Goal: Task Accomplishment & Management: Use online tool/utility

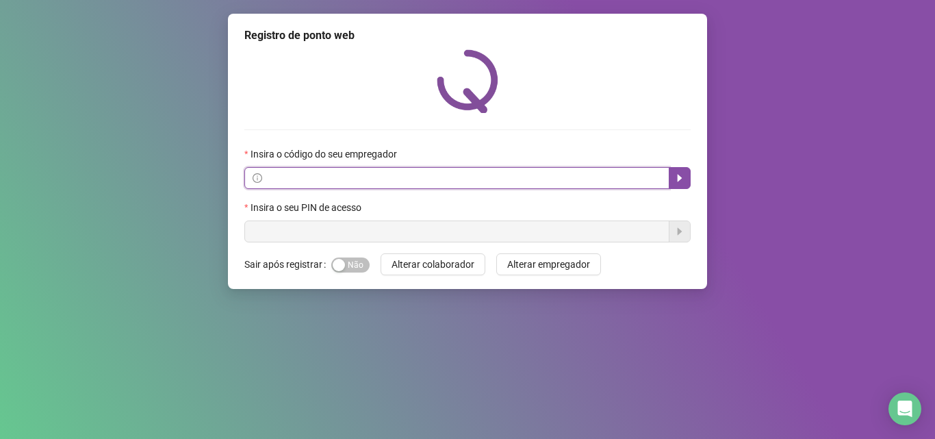
click at [431, 173] on input "text" at bounding box center [463, 177] width 396 height 15
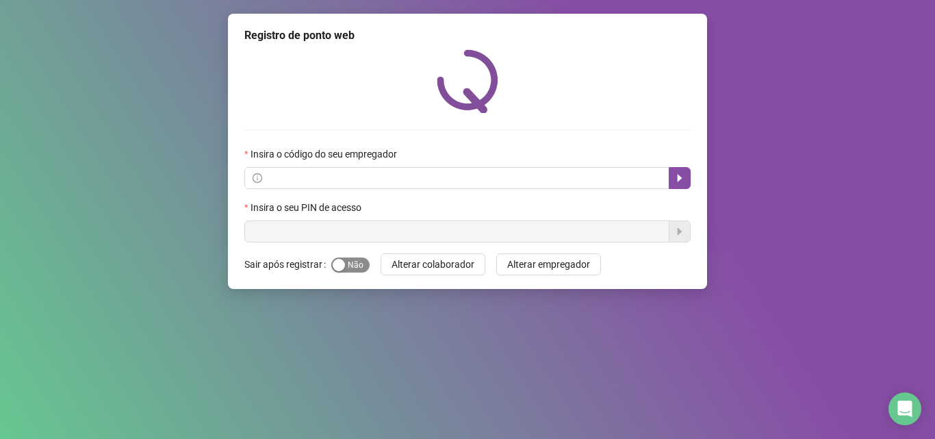
click at [361, 263] on span "Sim Não" at bounding box center [350, 264] width 38 height 15
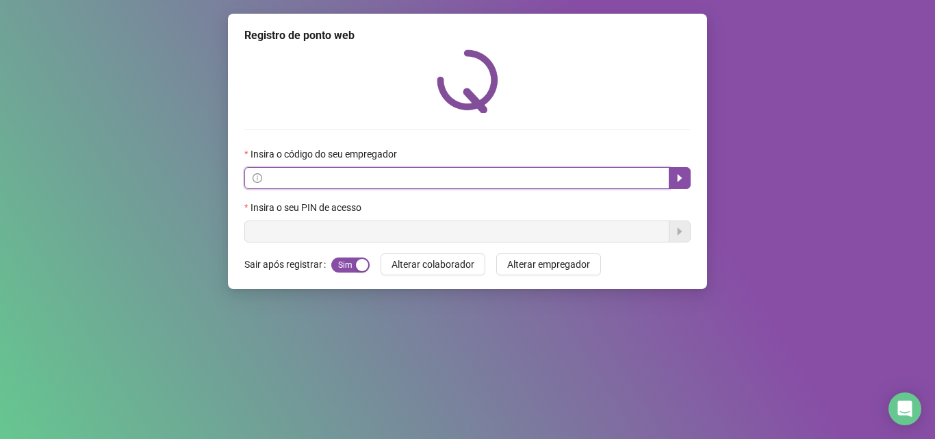
click at [358, 170] on input "text" at bounding box center [463, 177] width 396 height 15
click at [671, 181] on button "button" at bounding box center [680, 178] width 22 height 22
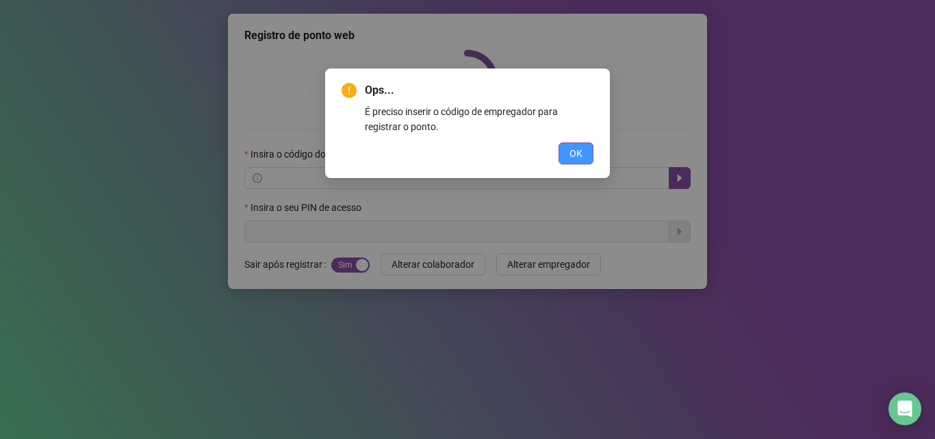
click at [576, 151] on span "OK" at bounding box center [575, 153] width 13 height 15
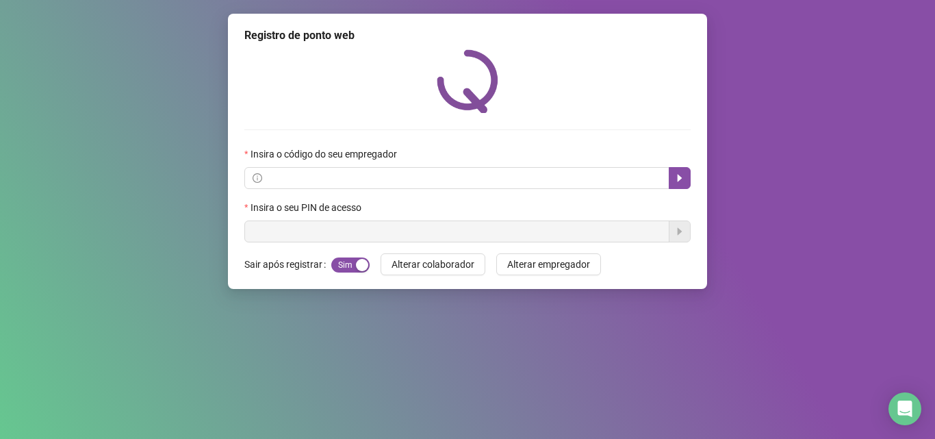
click at [264, 272] on div "Registro de ponto web Insira o código do seu empregador Insira o seu PIN de ace…" at bounding box center [467, 151] width 479 height 275
click at [674, 177] on icon "caret-right" at bounding box center [679, 177] width 11 height 11
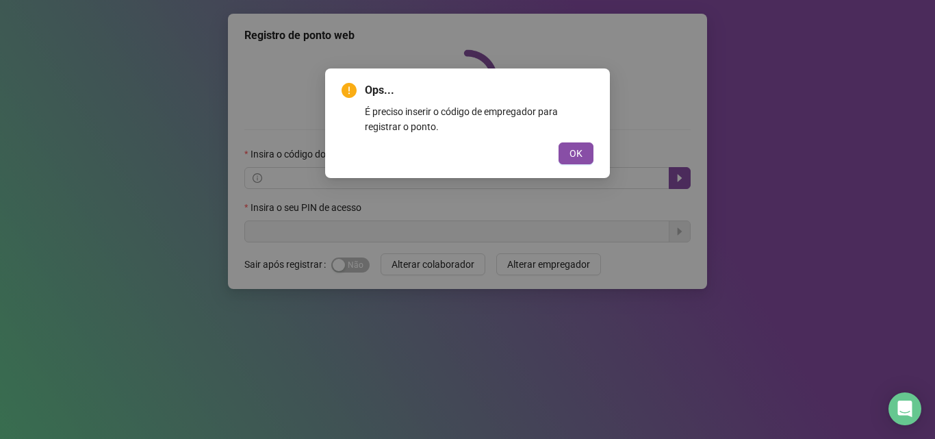
click at [879, 142] on div "Ops... É preciso inserir o código de empregador para registrar o ponto. OK" at bounding box center [467, 219] width 935 height 439
click at [571, 151] on span "OK" at bounding box center [575, 153] width 13 height 15
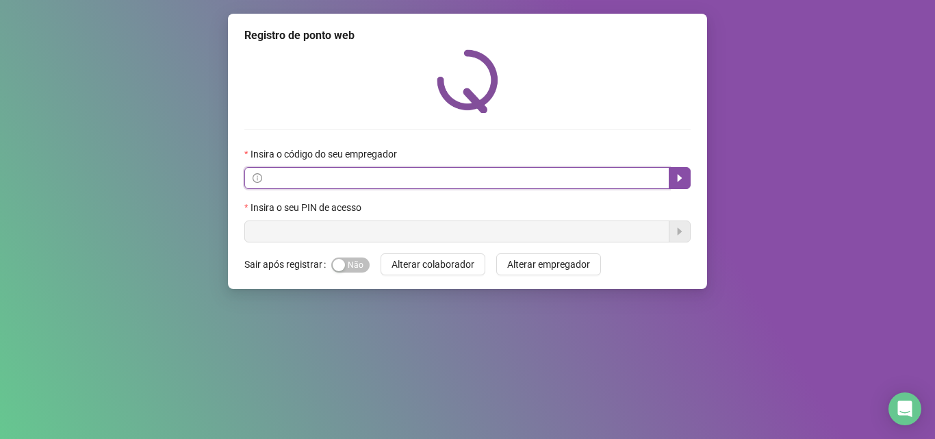
paste input "**********"
type input "**********"
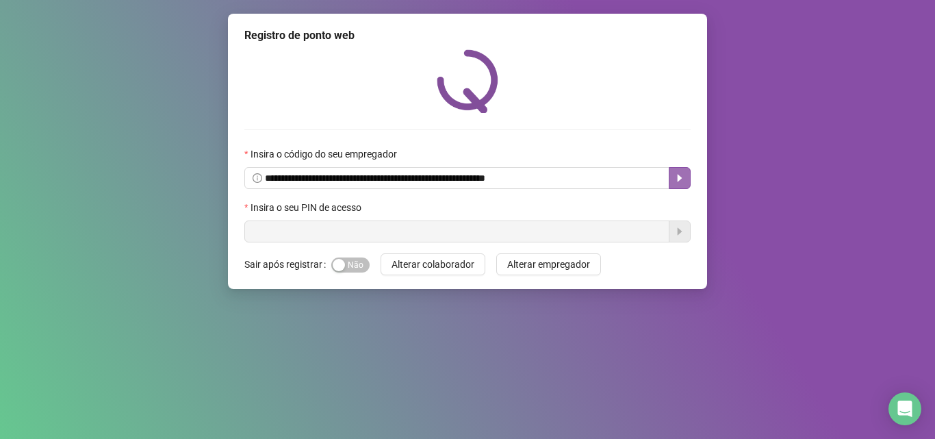
click at [683, 181] on icon "caret-right" at bounding box center [679, 177] width 11 height 11
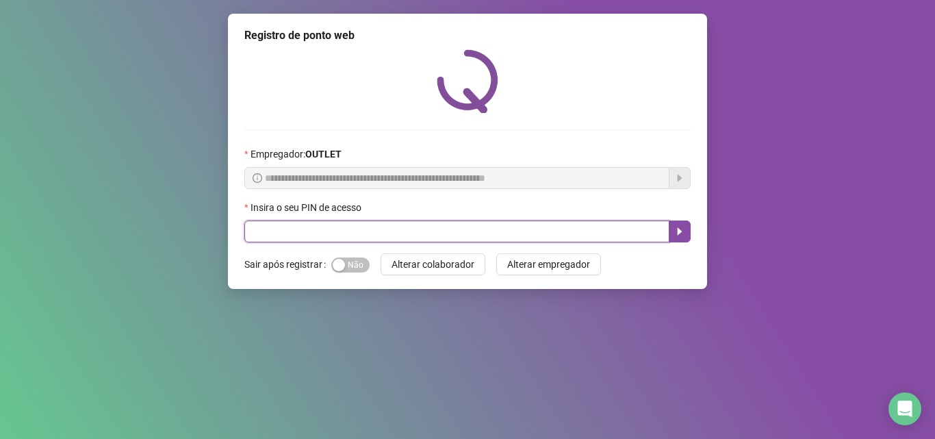
click at [440, 229] on input "text" at bounding box center [456, 231] width 425 height 22
type input "*****"
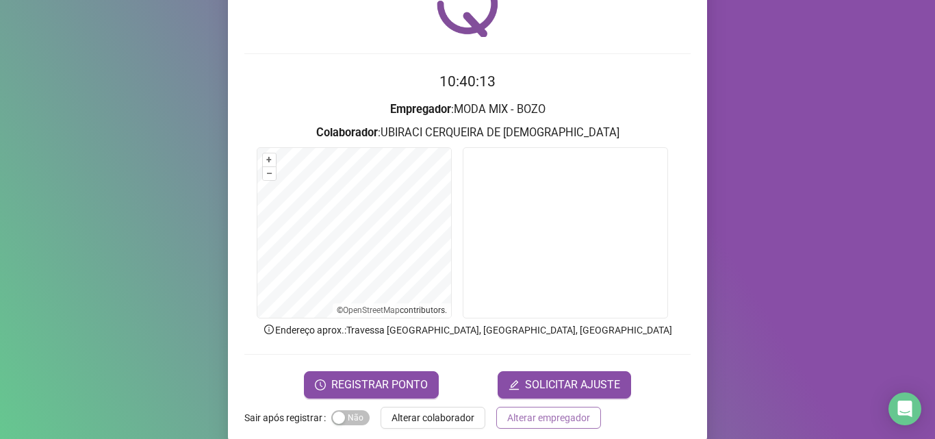
scroll to position [96, 0]
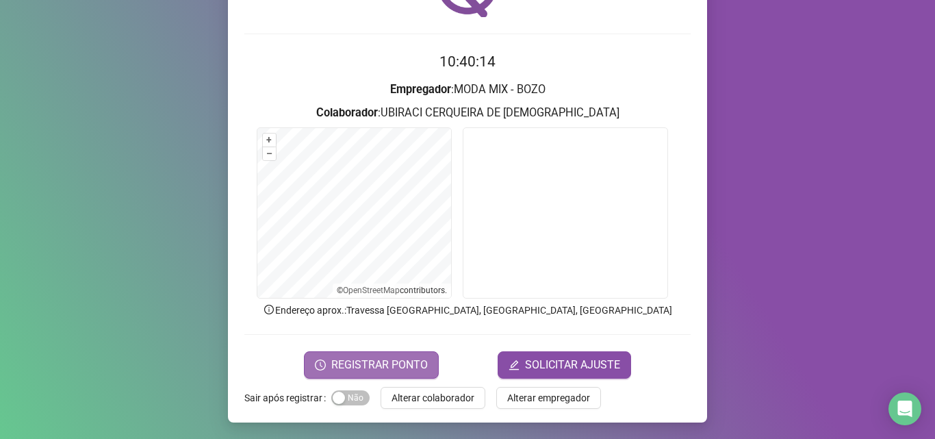
click at [418, 370] on span "REGISTRAR PONTO" at bounding box center [379, 365] width 96 height 16
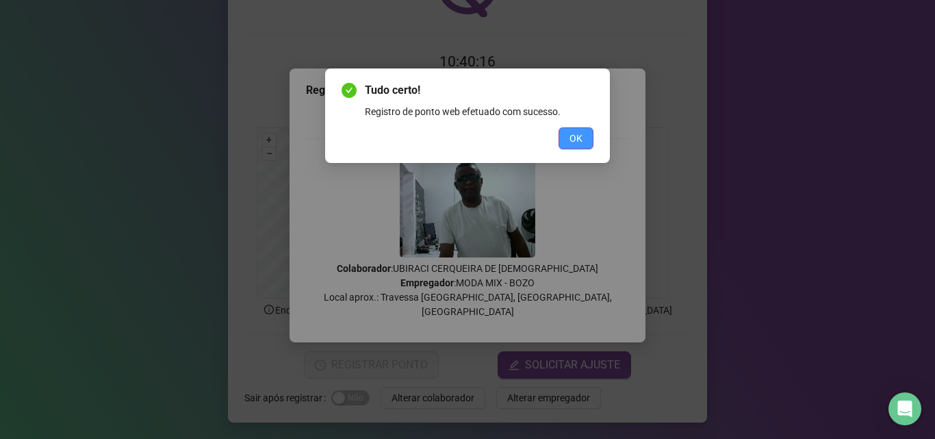
click at [569, 132] on button "OK" at bounding box center [575, 138] width 35 height 22
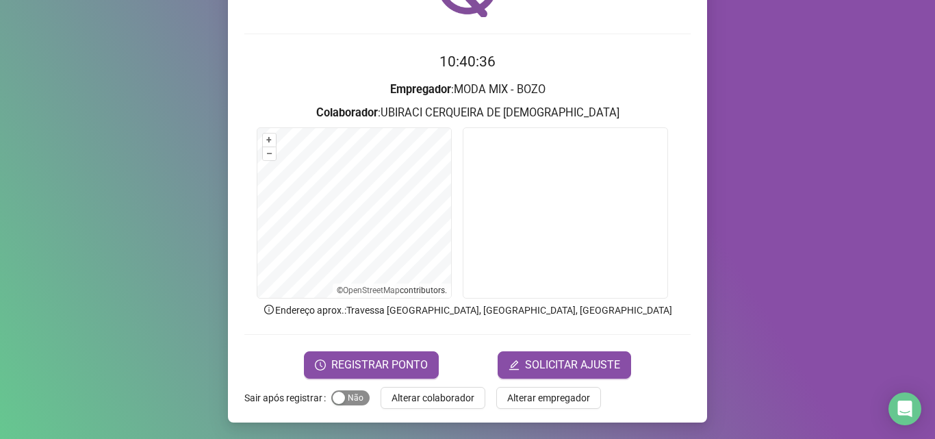
click at [354, 395] on span "Sim Não" at bounding box center [350, 397] width 38 height 15
click at [384, 361] on span "REGISTRAR PONTO" at bounding box center [379, 365] width 96 height 16
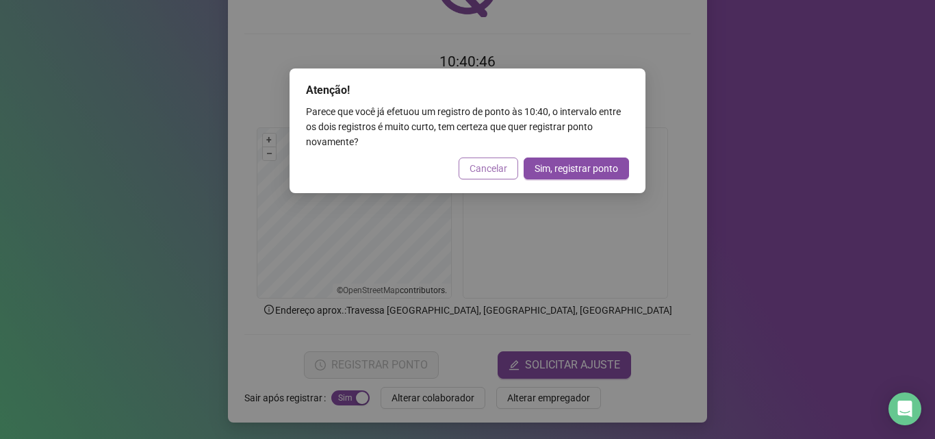
click at [509, 176] on button "Cancelar" at bounding box center [489, 168] width 60 height 22
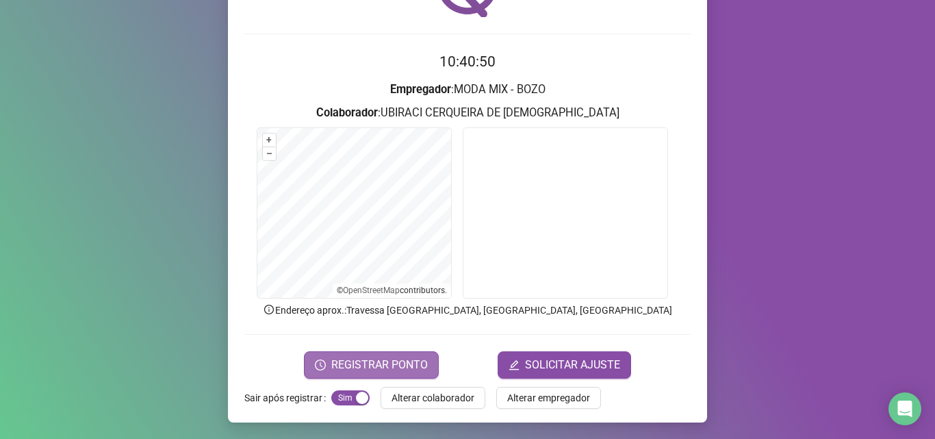
click at [394, 368] on span "REGISTRAR PONTO" at bounding box center [379, 365] width 96 height 16
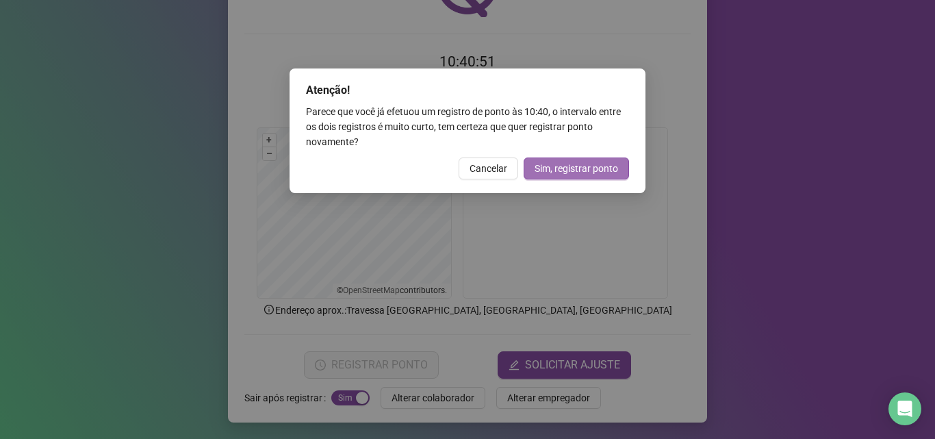
click at [576, 166] on span "Sim, registrar ponto" at bounding box center [575, 168] width 83 height 15
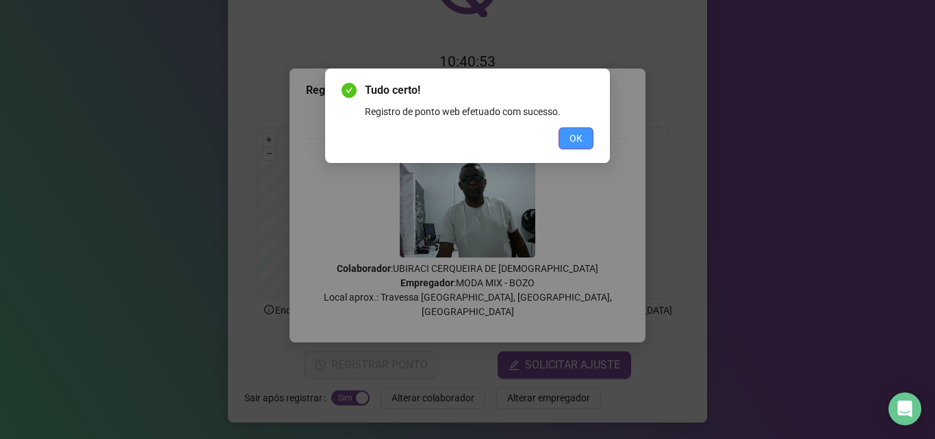
click at [585, 133] on button "OK" at bounding box center [575, 138] width 35 height 22
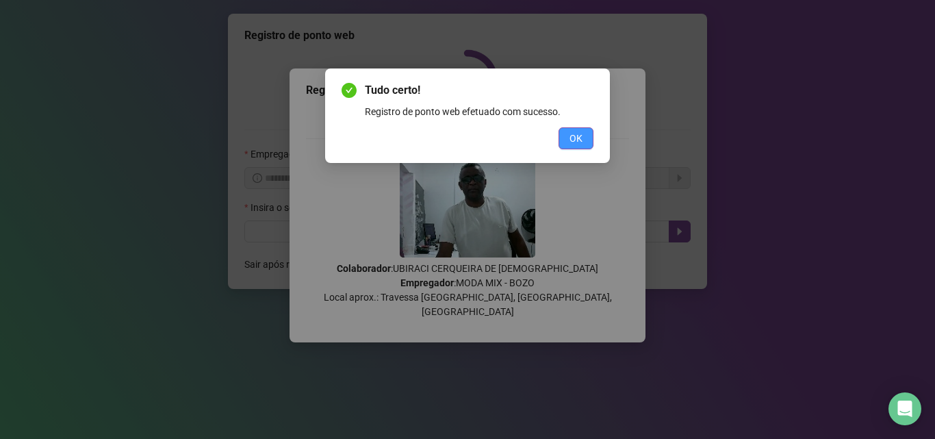
scroll to position [0, 0]
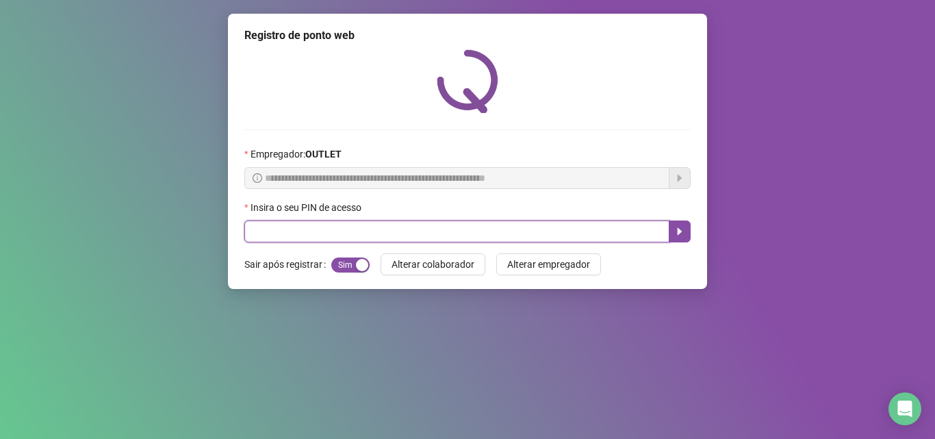
click at [326, 234] on input "text" at bounding box center [456, 231] width 425 height 22
type input "*****"
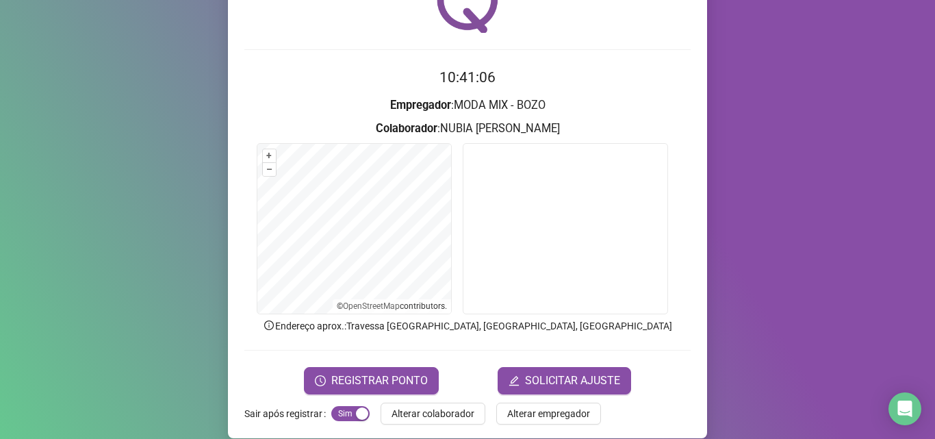
scroll to position [96, 0]
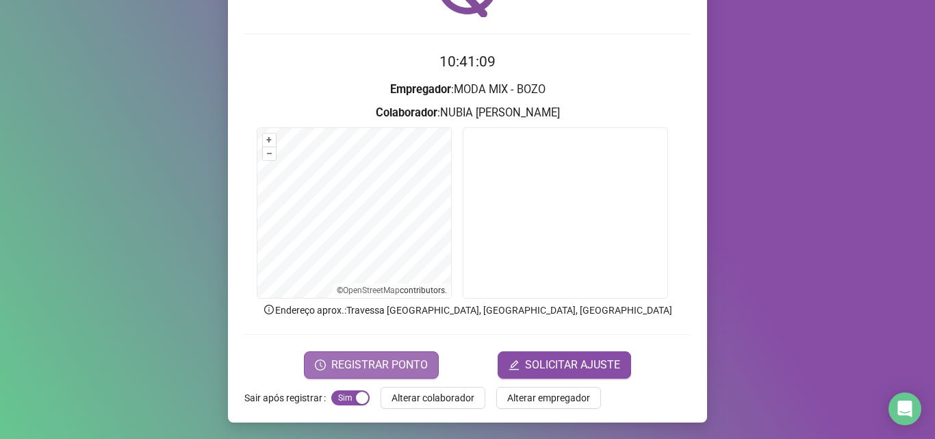
click at [364, 363] on span "REGISTRAR PONTO" at bounding box center [379, 365] width 96 height 16
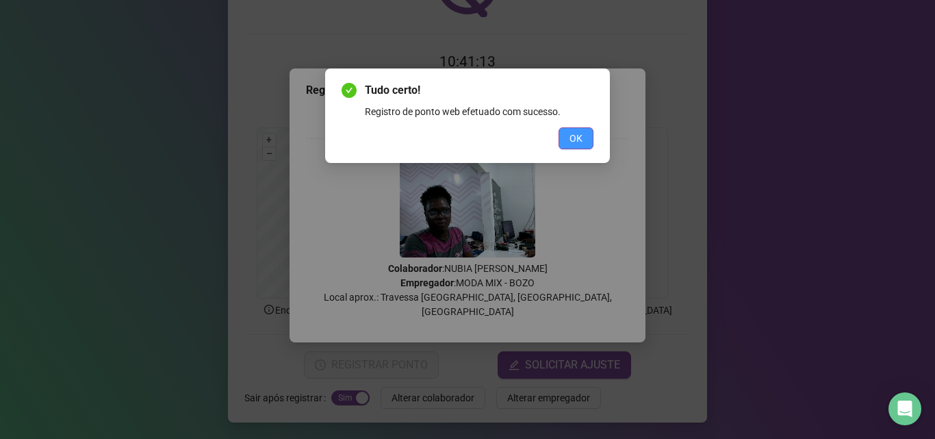
click at [576, 136] on span "OK" at bounding box center [575, 138] width 13 height 15
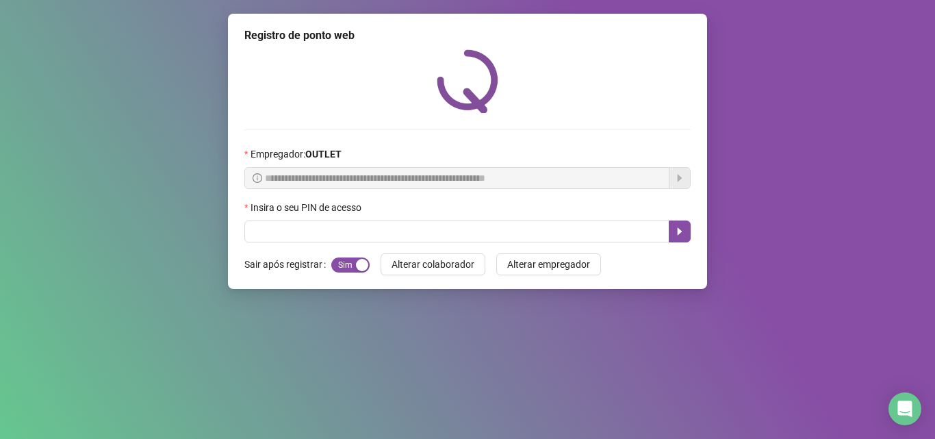
scroll to position [0, 0]
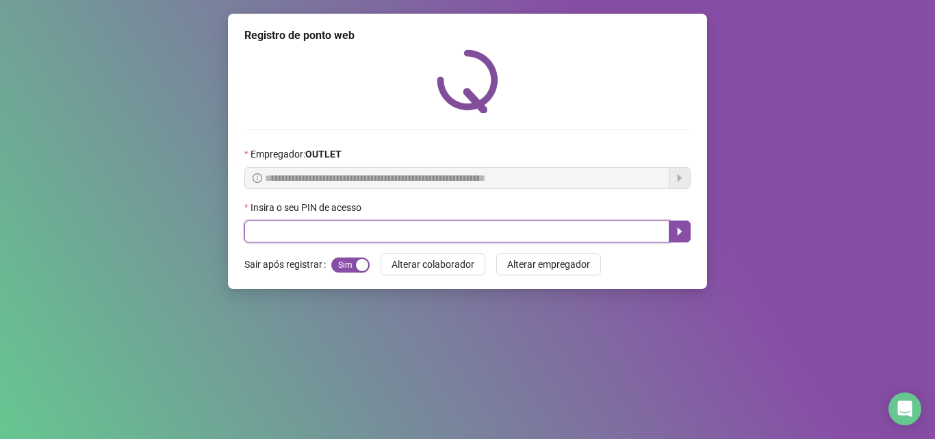
click at [273, 232] on input "text" at bounding box center [456, 231] width 425 height 22
type input "*****"
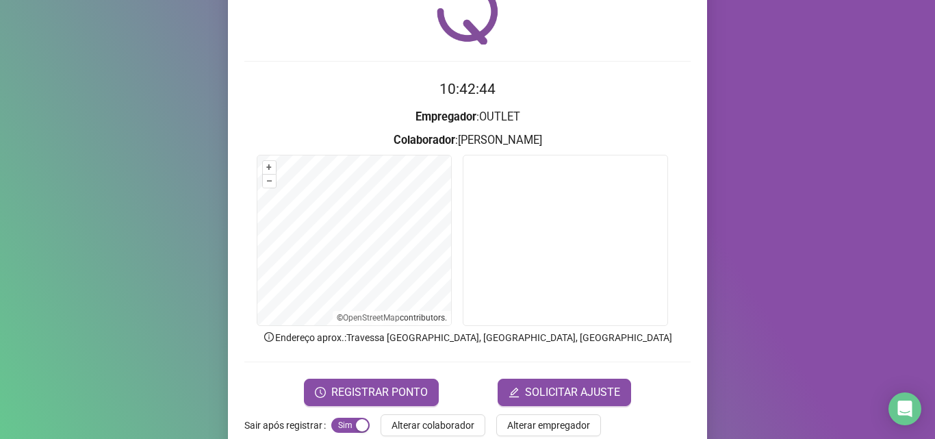
scroll to position [96, 0]
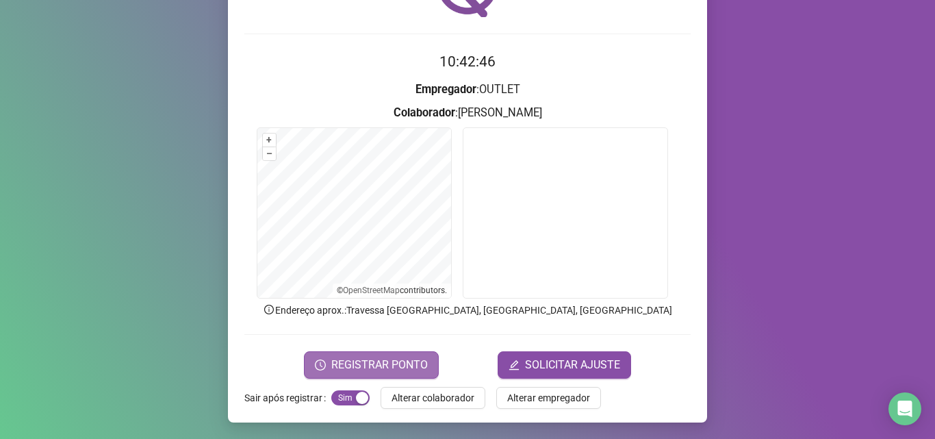
click at [401, 366] on span "REGISTRAR PONTO" at bounding box center [379, 365] width 96 height 16
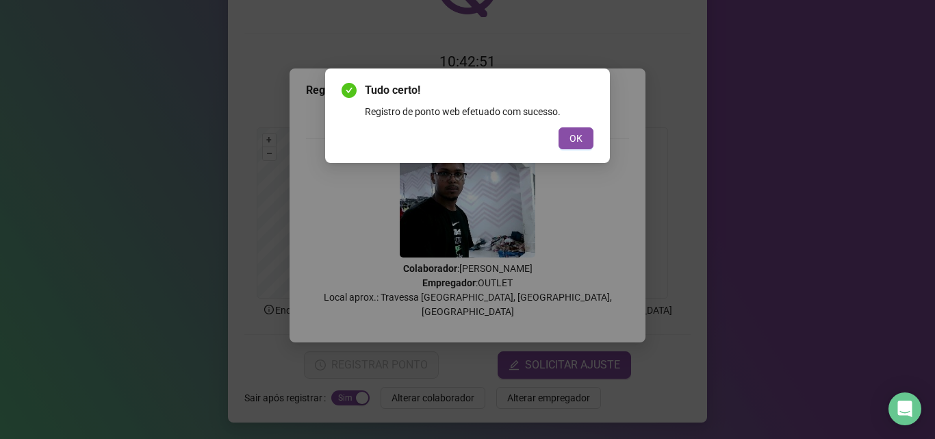
click at [570, 131] on span "OK" at bounding box center [575, 138] width 13 height 15
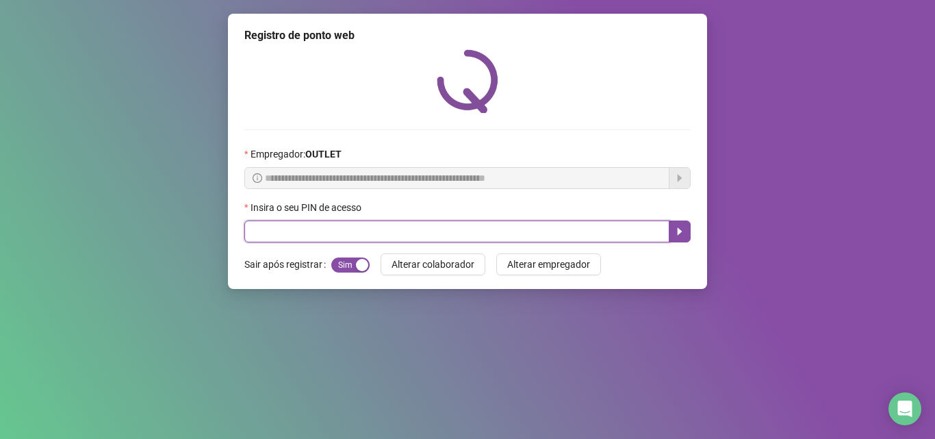
click at [553, 222] on input "text" at bounding box center [456, 231] width 425 height 22
drag, startPoint x: 771, startPoint y: 383, endPoint x: 277, endPoint y: 232, distance: 516.7
click at [277, 232] on input "text" at bounding box center [456, 231] width 425 height 22
type input "*****"
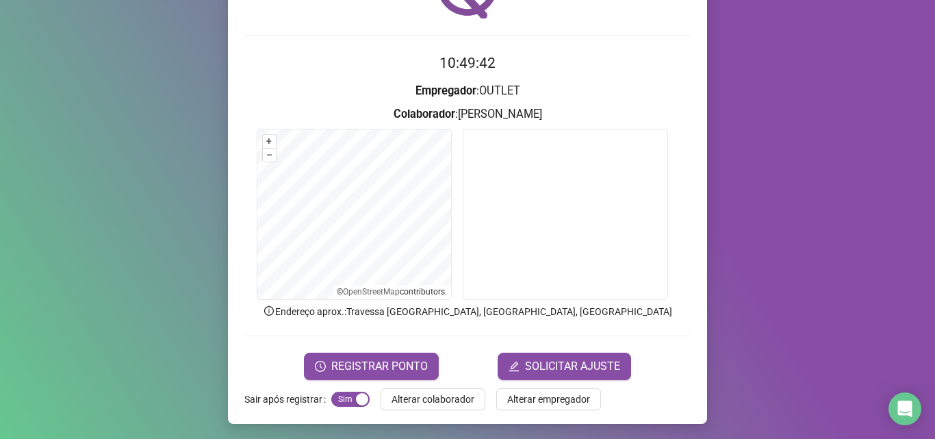
scroll to position [96, 0]
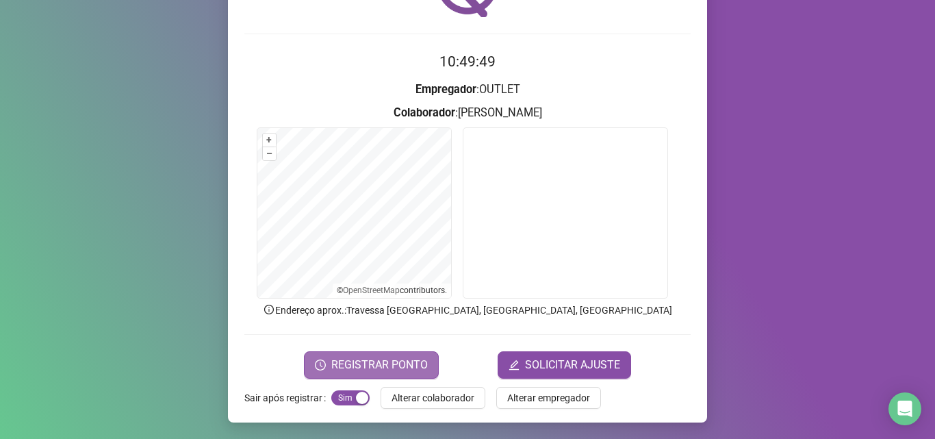
click at [378, 363] on span "REGISTRAR PONTO" at bounding box center [379, 365] width 96 height 16
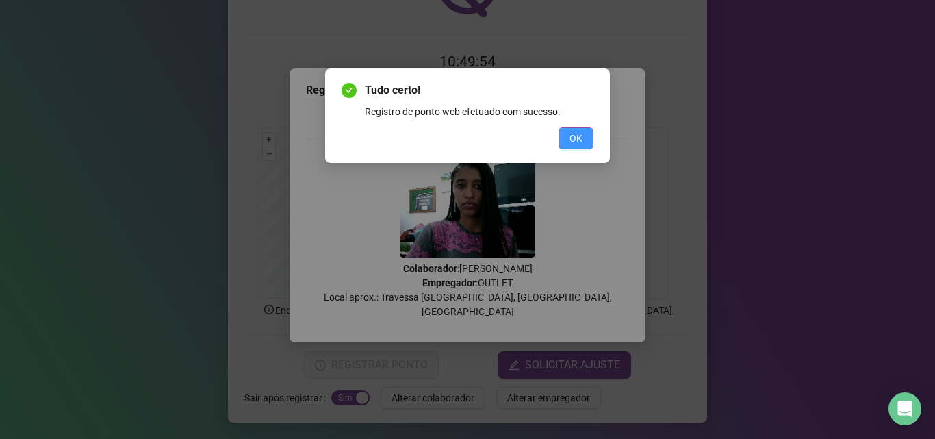
click at [576, 128] on button "OK" at bounding box center [575, 138] width 35 height 22
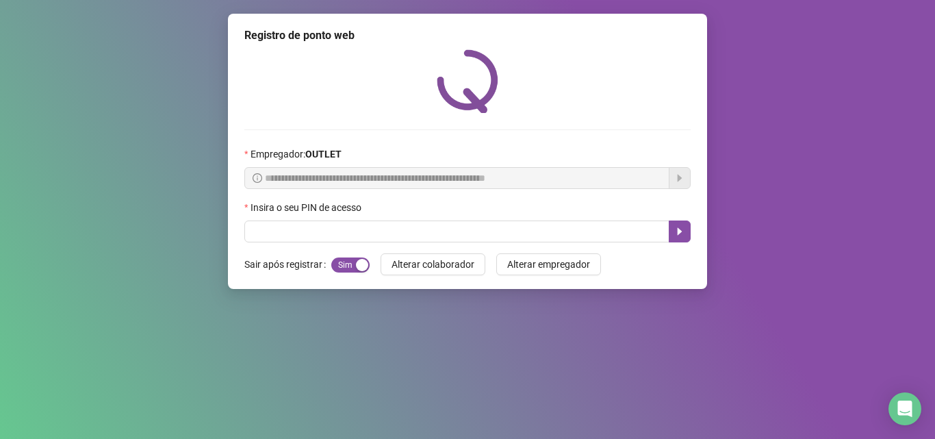
scroll to position [0, 0]
